Goal: Task Accomplishment & Management: Manage account settings

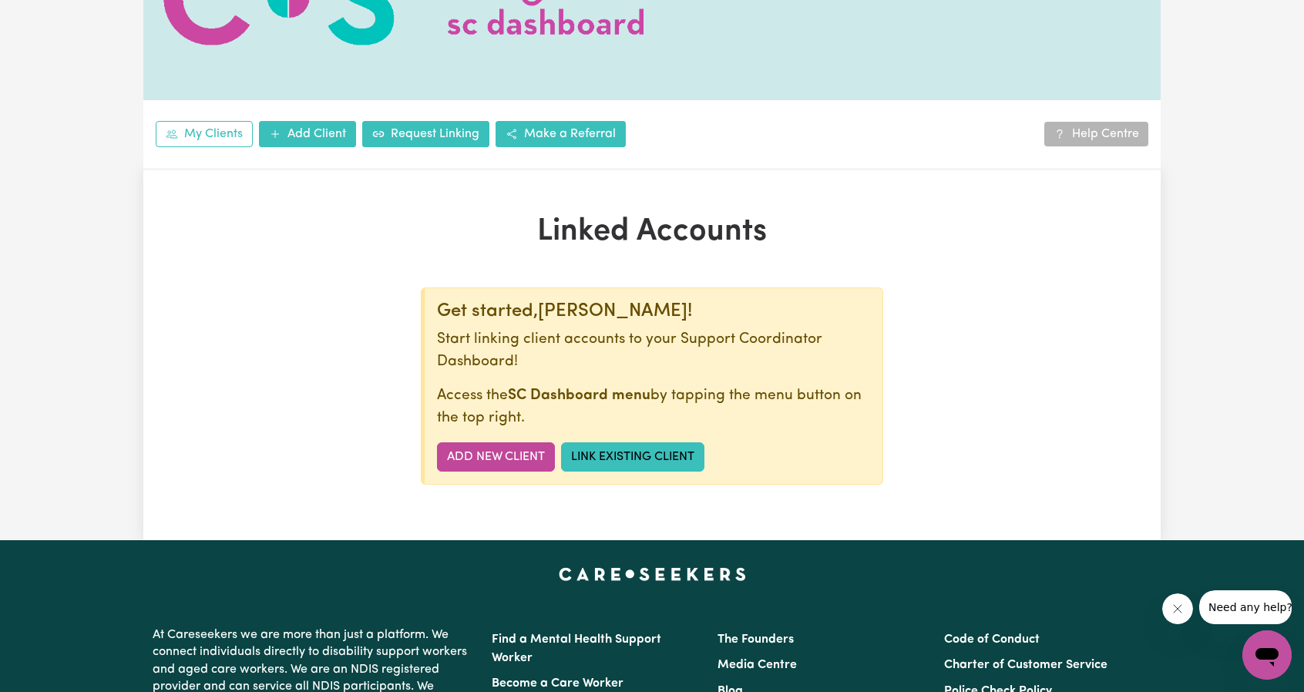
scroll to position [154, 0]
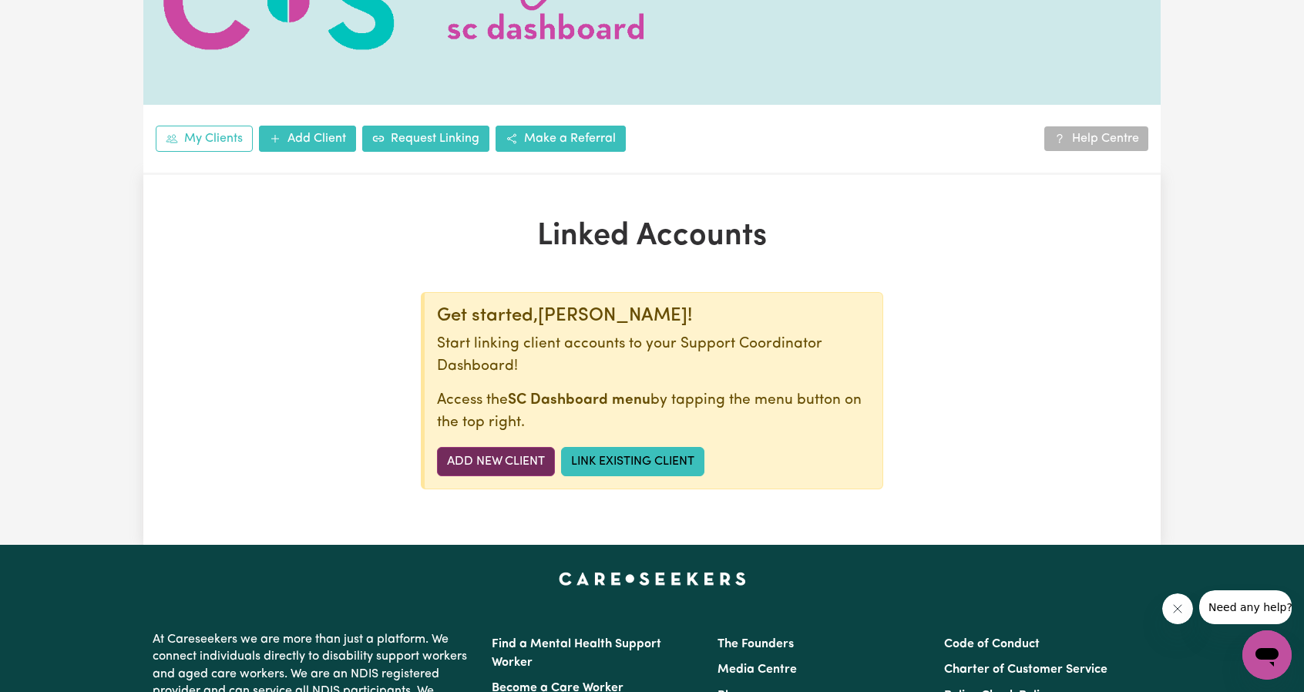
click at [489, 447] on link "Add New Client" at bounding box center [496, 461] width 118 height 29
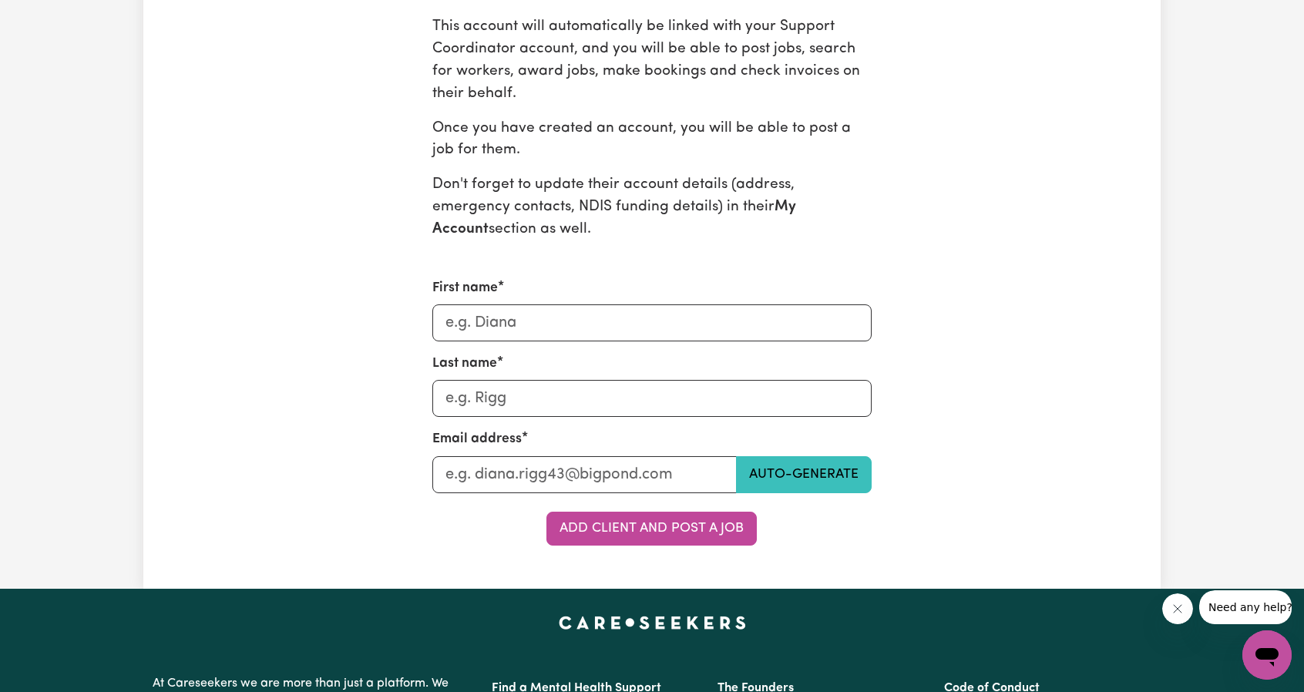
scroll to position [617, 0]
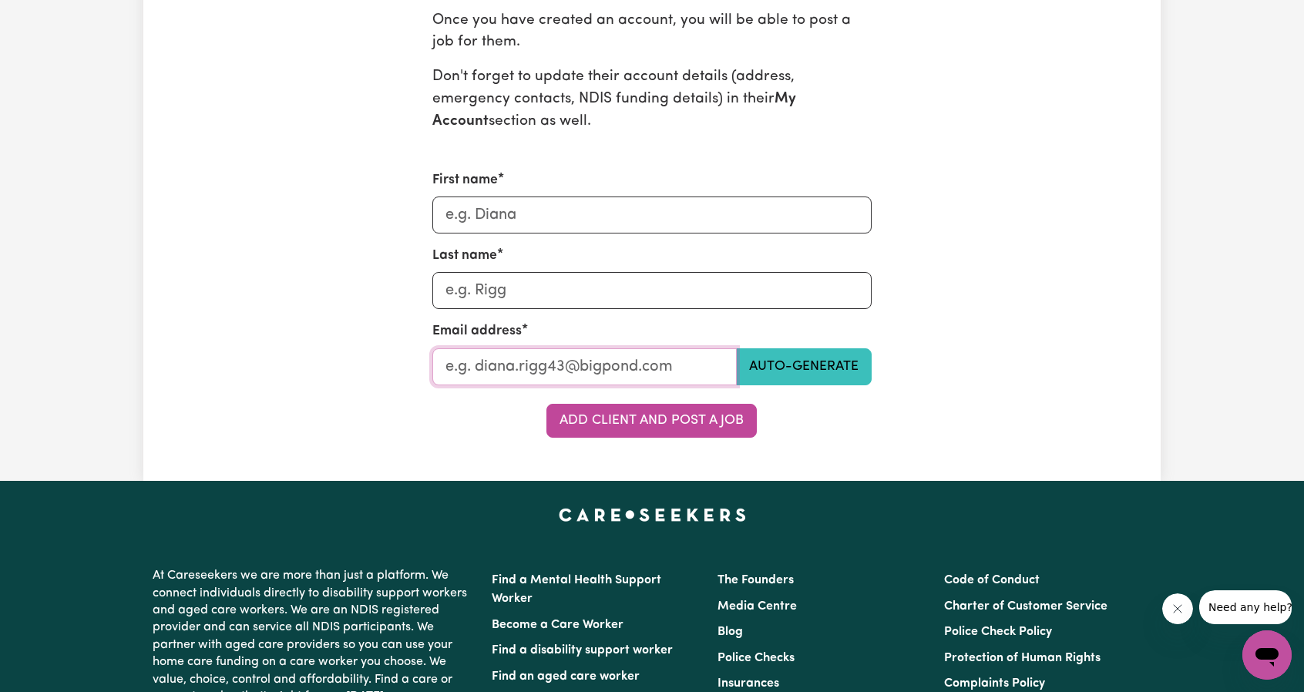
click at [568, 372] on input "Last name" at bounding box center [584, 366] width 305 height 37
click at [748, 372] on button "Auto-generate" at bounding box center [804, 366] width 136 height 37
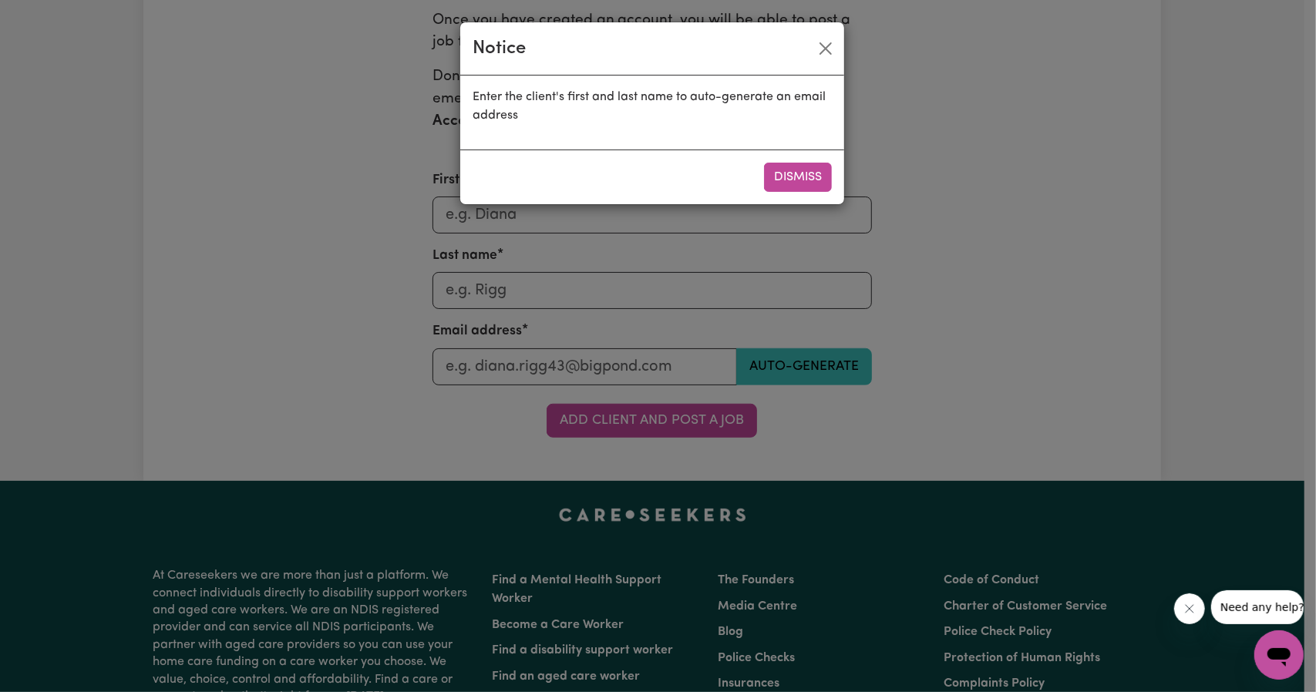
click at [846, 53] on div "Notice Enter the client's first and last name to auto-generate an email address…" at bounding box center [658, 346] width 1316 height 692
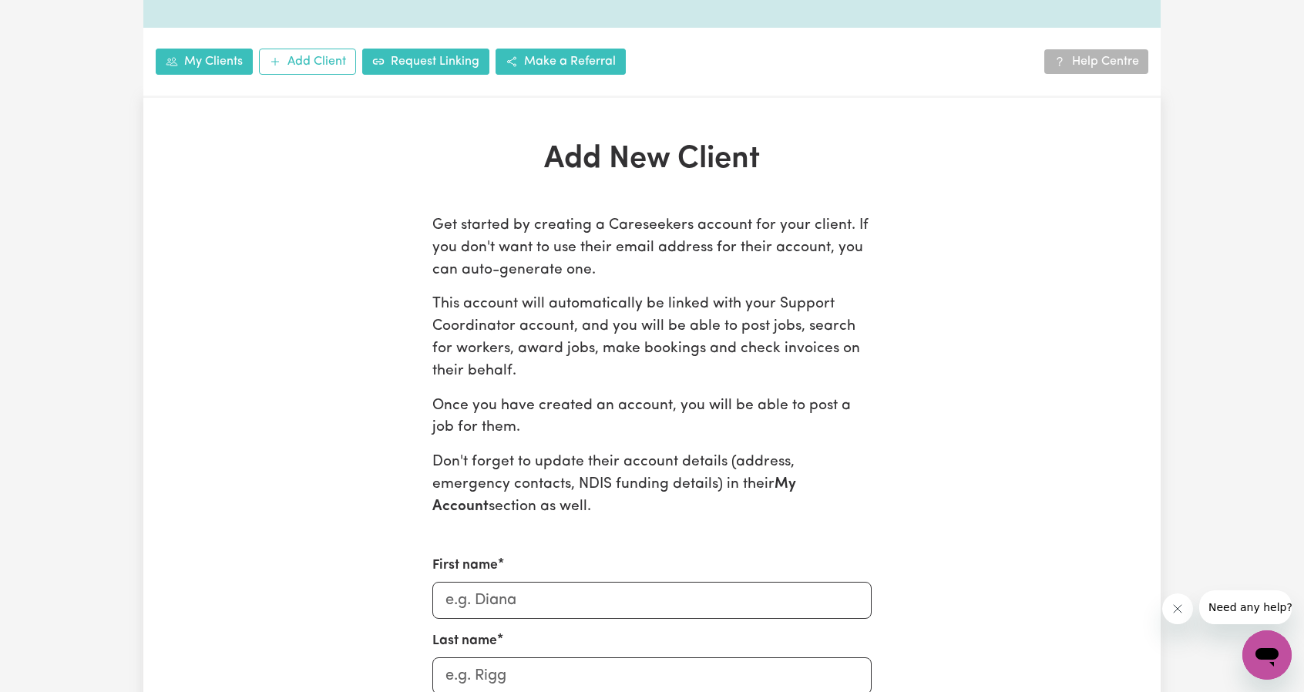
scroll to position [0, 0]
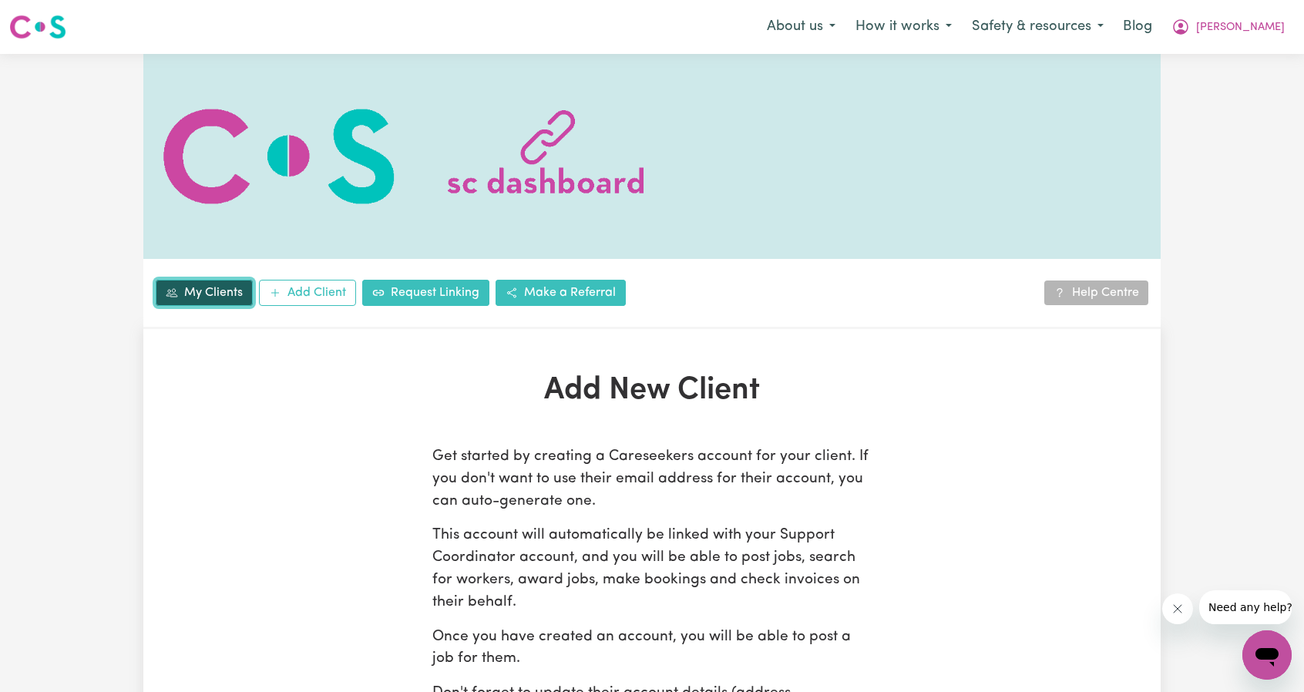
click at [179, 280] on link "My Clients" at bounding box center [204, 293] width 97 height 26
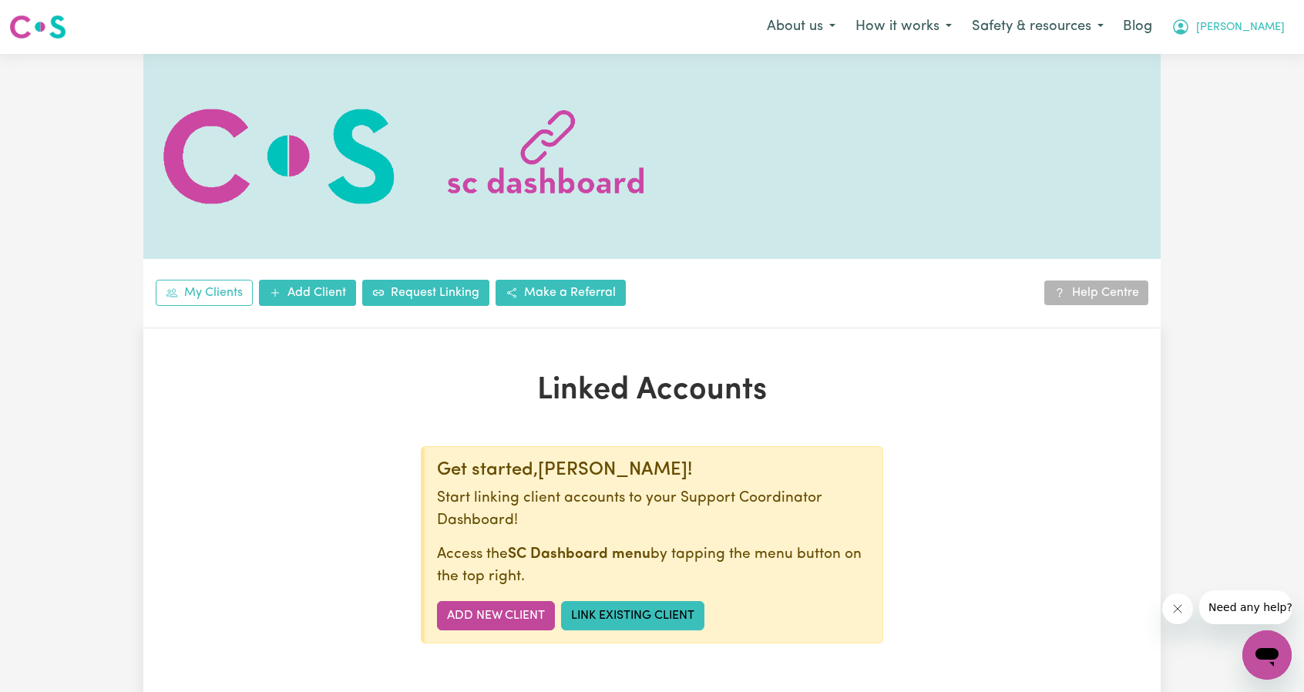
click at [1266, 23] on span "[PERSON_NAME]" at bounding box center [1240, 27] width 89 height 17
click at [1202, 87] on link "Logout" at bounding box center [1233, 88] width 122 height 29
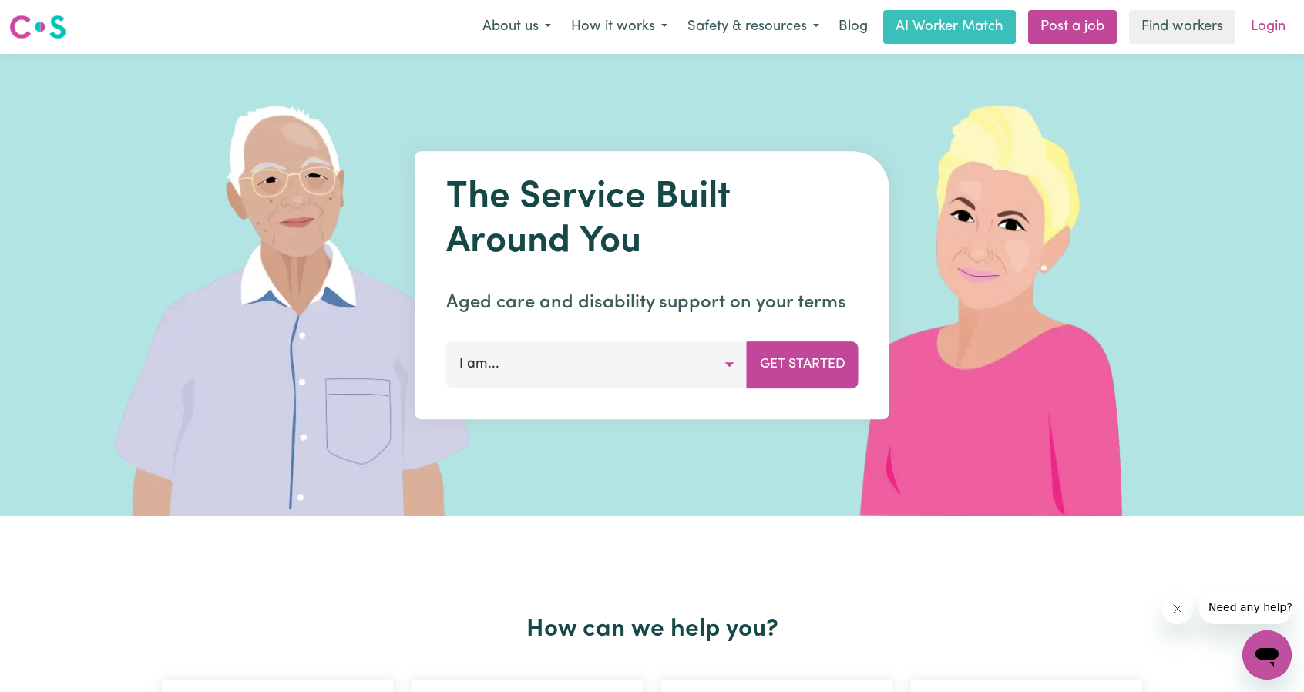
click at [1285, 12] on link "Login" at bounding box center [1268, 27] width 53 height 34
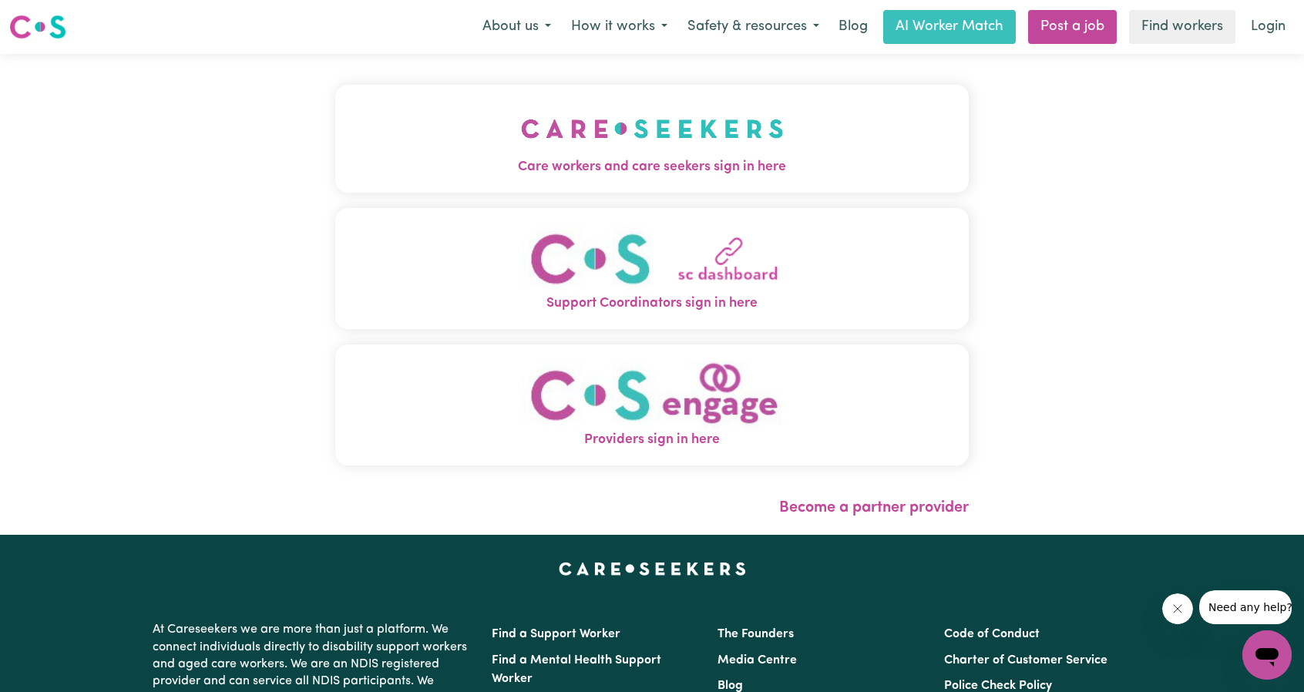
click at [665, 127] on img "Care workers and care seekers sign in here" at bounding box center [652, 128] width 263 height 57
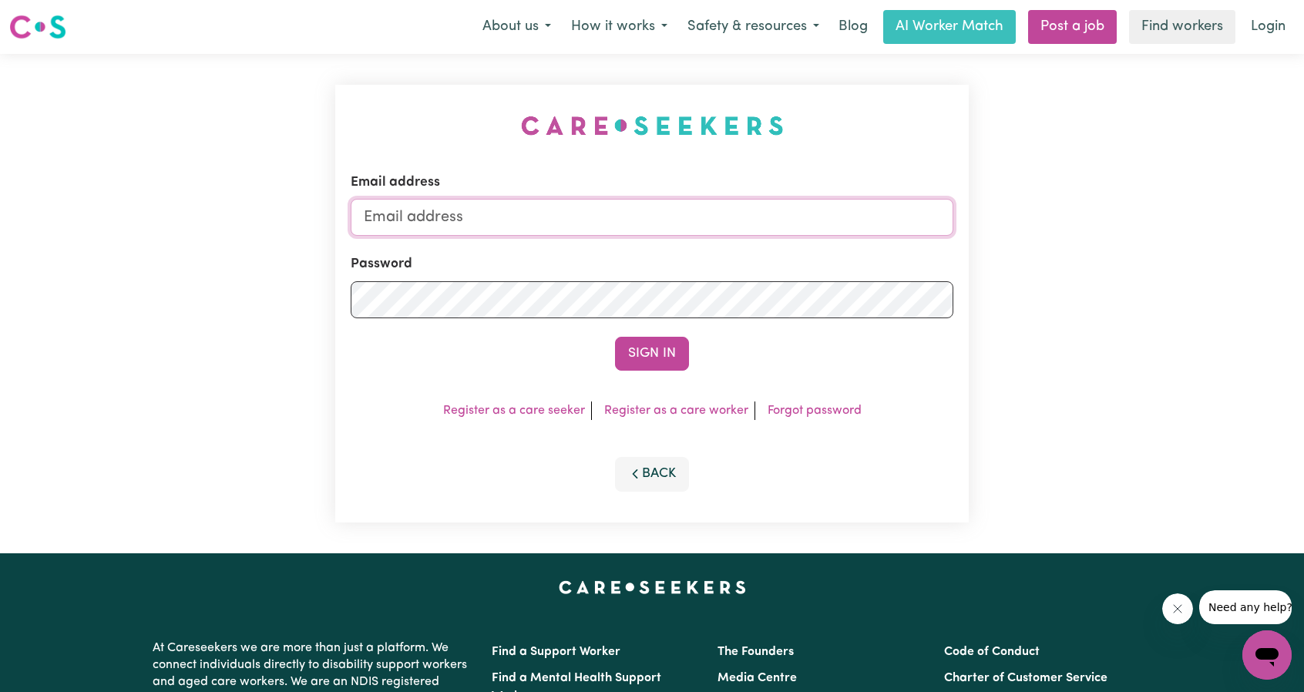
click at [620, 224] on input "Email address" at bounding box center [652, 217] width 603 height 37
drag, startPoint x: 441, startPoint y: 219, endPoint x: 802, endPoint y: 252, distance: 362.2
click at [802, 253] on form "Email address [EMAIL_ADDRESS][PERSON_NAME][DOMAIN_NAME] Password Sign In" at bounding box center [652, 272] width 603 height 198
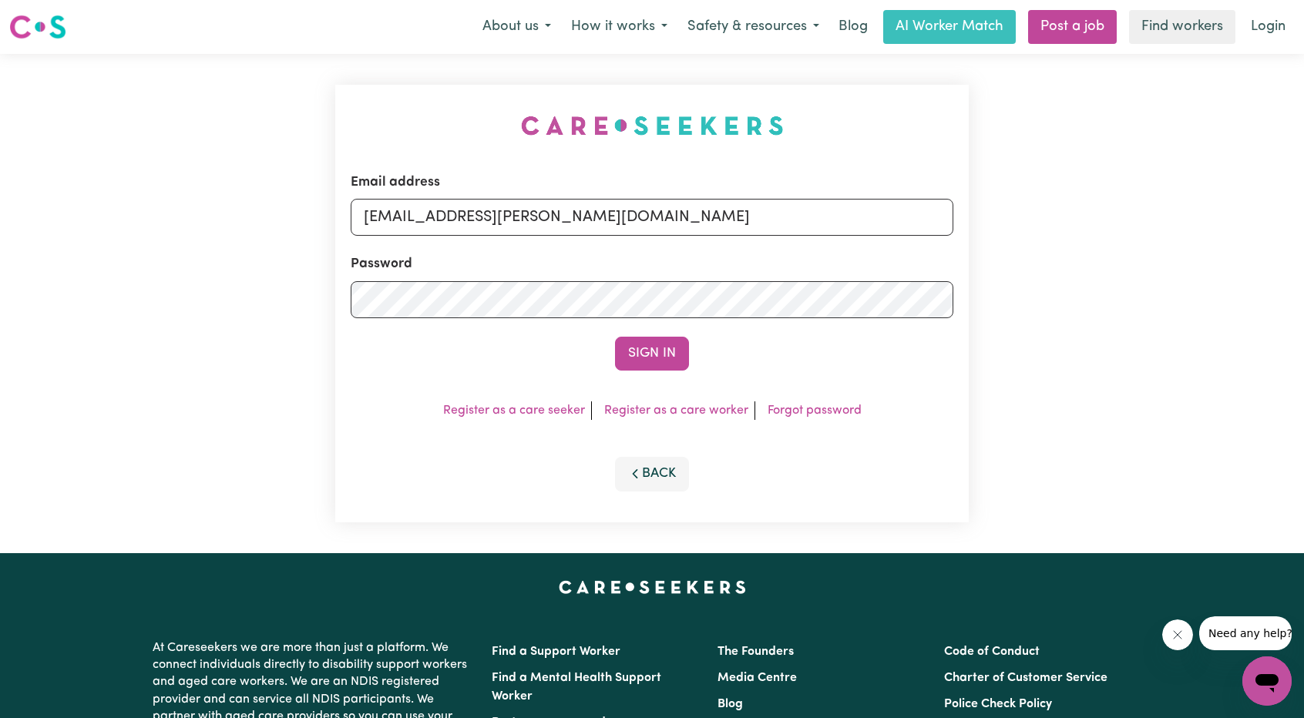
drag, startPoint x: 657, startPoint y: 391, endPoint x: 657, endPoint y: 382, distance: 9.3
click at [657, 391] on div "Email address [EMAIL_ADDRESS][PERSON_NAME][DOMAIN_NAME] Password Sign In Regist…" at bounding box center [652, 304] width 634 height 438
drag, startPoint x: 441, startPoint y: 216, endPoint x: 777, endPoint y: 235, distance: 336.6
click at [777, 235] on input "[EMAIL_ADDRESS][PERSON_NAME][DOMAIN_NAME]" at bounding box center [652, 217] width 603 height 37
paste input "sanjalovrakovicJC"
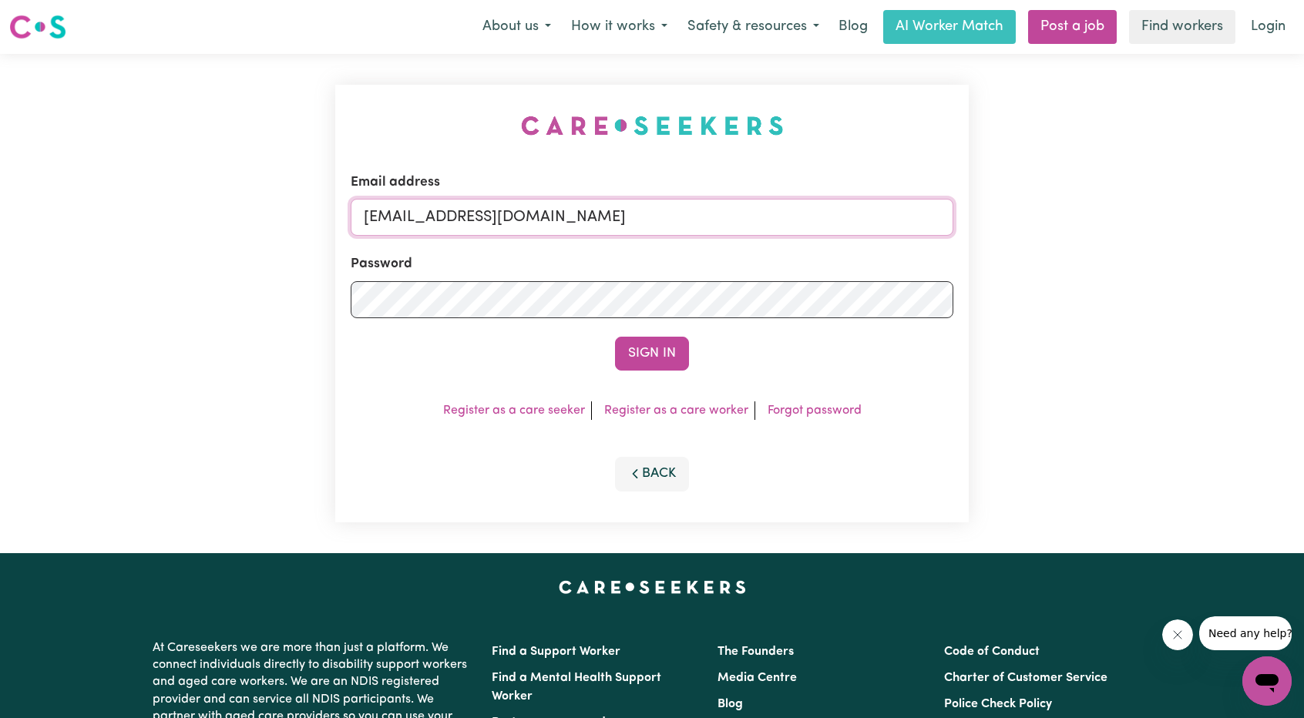
type input "[EMAIL_ADDRESS][DOMAIN_NAME]"
click at [688, 335] on form "Email address [EMAIL_ADDRESS][DOMAIN_NAME] Password Sign In" at bounding box center [652, 272] width 603 height 198
click at [673, 349] on button "Sign In" at bounding box center [652, 354] width 74 height 34
